Goal: Find specific page/section: Find specific page/section

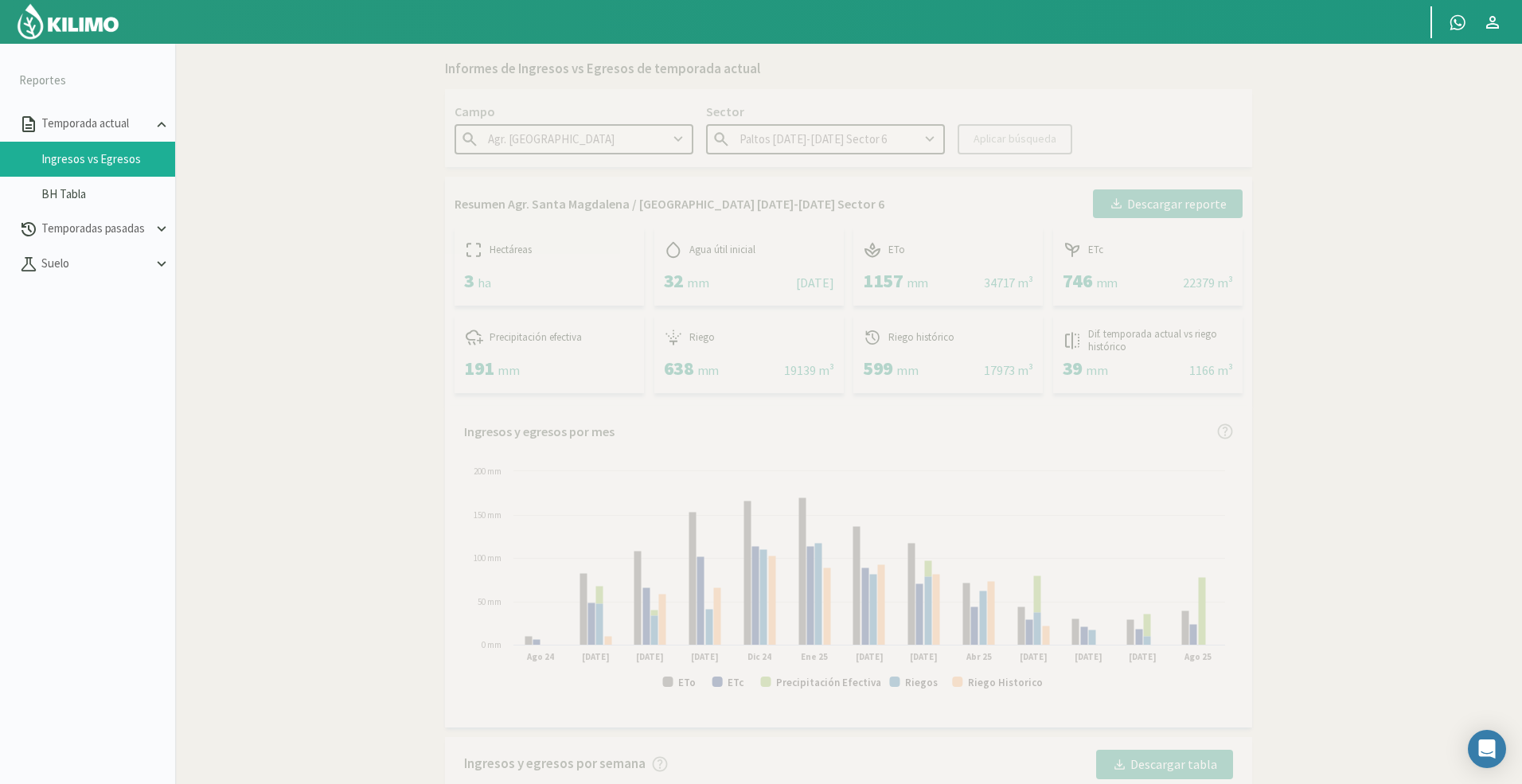
click at [46, 17] on img at bounding box center [68, 21] width 104 height 38
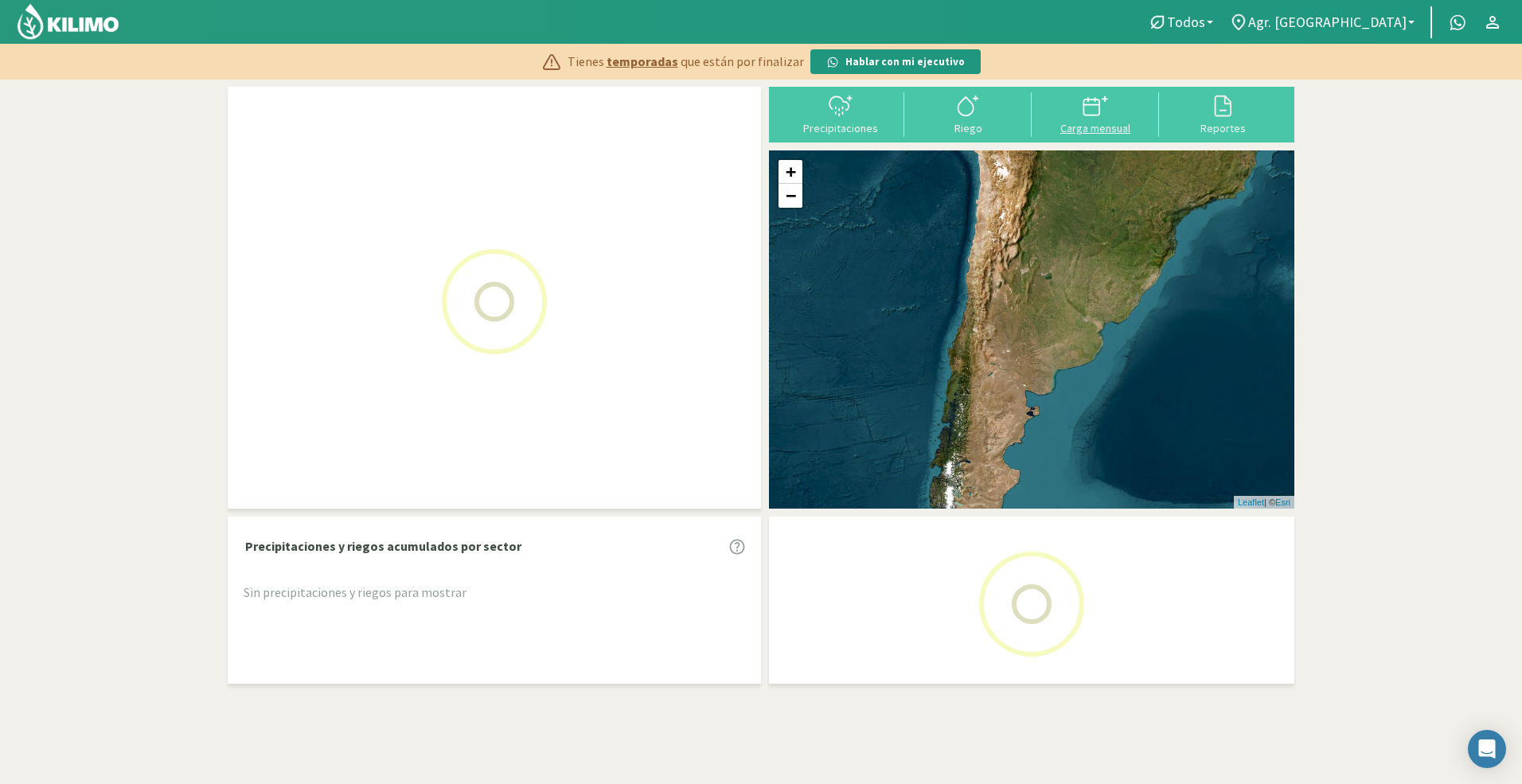
click at [1102, 106] on icon at bounding box center [1095, 106] width 26 height 26
click at [1099, 100] on icon at bounding box center [1091, 107] width 16 height 16
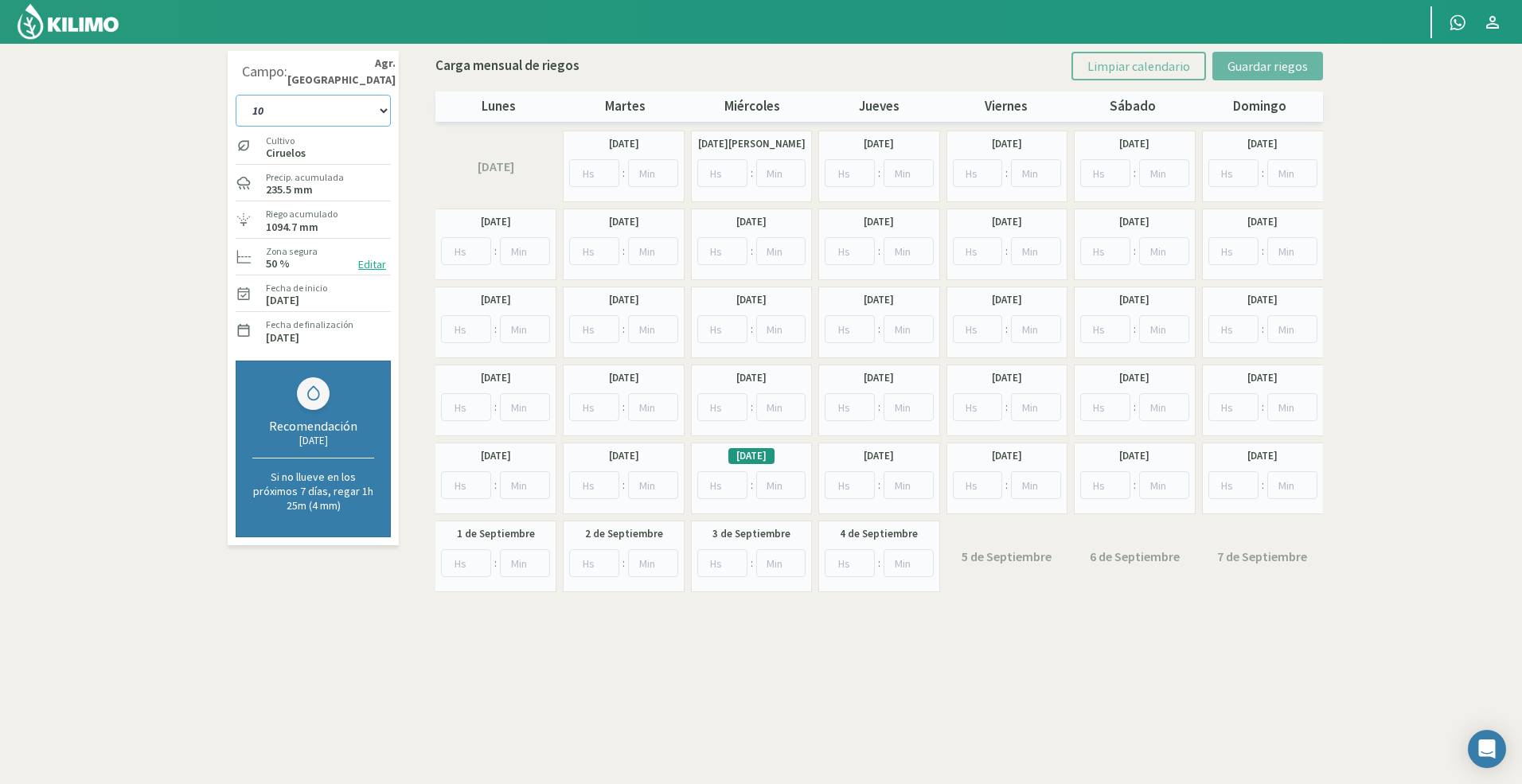
click at [379, 119] on select "10 11 12 13 1A 1B 26 27 E 3A 4 5 6 7 Cerezo 7 Ciruela 8 9 Equipo 1 2005 Sector …" at bounding box center [313, 110] width 155 height 32
click at [272, 102] on select "10 11 12 13 1A 1B 26 27 E 3A 4 5 6 7 Cerezo 7 Ciruela 8 9 Equipo 1 2005 Sector …" at bounding box center [313, 110] width 155 height 32
